Goal: Complete application form

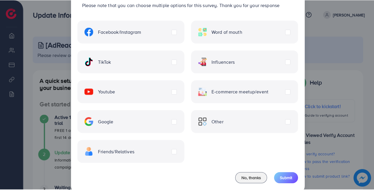
scroll to position [30, 0]
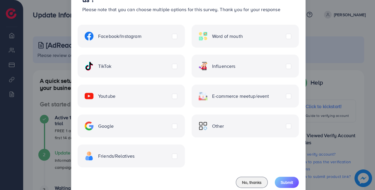
click at [142, 35] on label "Facebook/Instagram" at bounding box center [113, 36] width 57 height 9
click at [111, 67] on label "TikTok" at bounding box center [98, 66] width 27 height 9
click at [115, 98] on label "Youtube" at bounding box center [100, 95] width 31 height 9
click at [114, 127] on label "Google" at bounding box center [99, 125] width 29 height 9
click at [135, 155] on label "Friends/Relatives" at bounding box center [110, 155] width 50 height 9
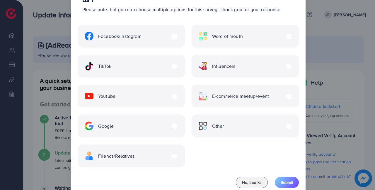
click at [269, 96] on label "E-commerce meetup/event" at bounding box center [234, 95] width 71 height 9
click at [288, 181] on span "Submit" at bounding box center [287, 182] width 12 height 6
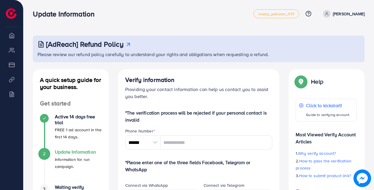
scroll to position [0, 0]
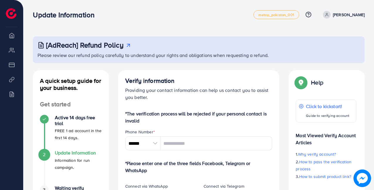
click at [12, 32] on li "Overview" at bounding box center [11, 35] width 23 height 12
click at [11, 37] on li "Overview" at bounding box center [11, 35] width 23 height 12
click at [10, 14] on img at bounding box center [11, 13] width 11 height 11
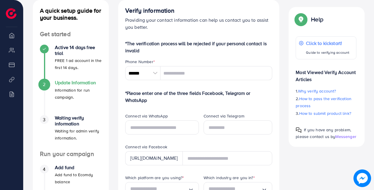
scroll to position [71, 0]
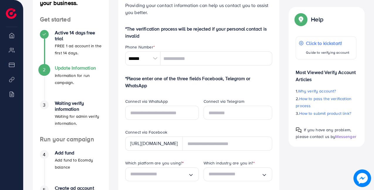
scroll to position [85, 0]
click at [155, 57] on div at bounding box center [155, 58] width 10 height 14
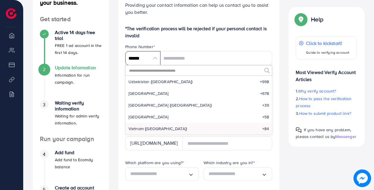
click at [155, 57] on input "******" at bounding box center [142, 58] width 35 height 14
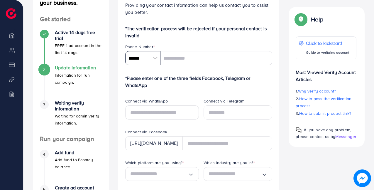
click at [155, 57] on input "******" at bounding box center [142, 58] width 35 height 14
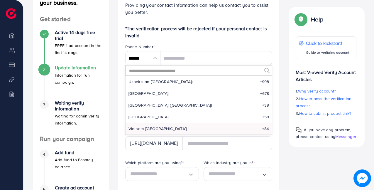
click at [157, 71] on input "text" at bounding box center [194, 70] width 133 height 10
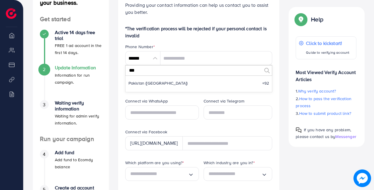
scroll to position [0, 0]
type input "****"
click at [151, 83] on span "Pakistan (‫[GEOGRAPHIC_DATA]‬‎)" at bounding box center [157, 83] width 59 height 6
type input "******"
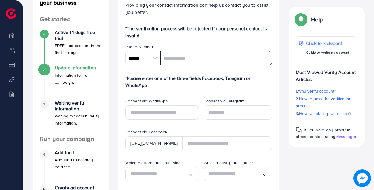
click at [200, 59] on input "tel" at bounding box center [216, 58] width 112 height 14
type input "**********"
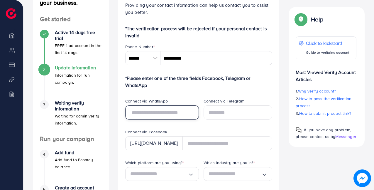
click at [156, 114] on input "text" at bounding box center [162, 112] width 74 height 14
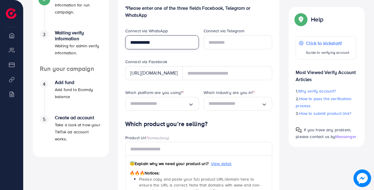
scroll to position [156, 0]
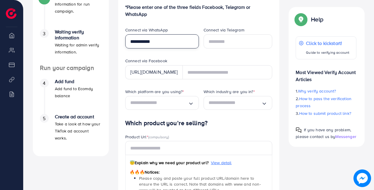
type input "**********"
click at [173, 103] on input "Search for option" at bounding box center [159, 102] width 58 height 9
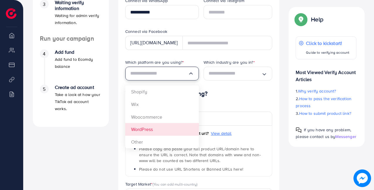
scroll to position [187, 0]
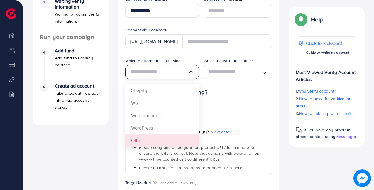
click at [121, 137] on div "Product Url * (compulsory) 😇 Explain why we need your product url? View detail …" at bounding box center [198, 141] width 156 height 76
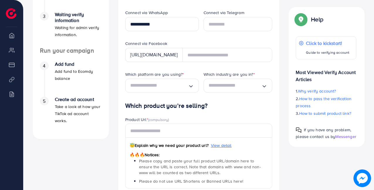
scroll to position [172, 0]
